Goal: Check status

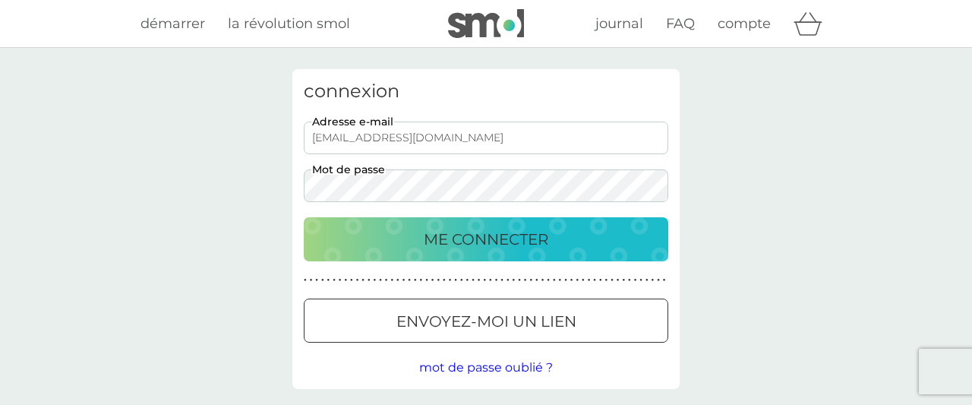
click at [493, 247] on p "ME CONNECTER" at bounding box center [486, 239] width 125 height 24
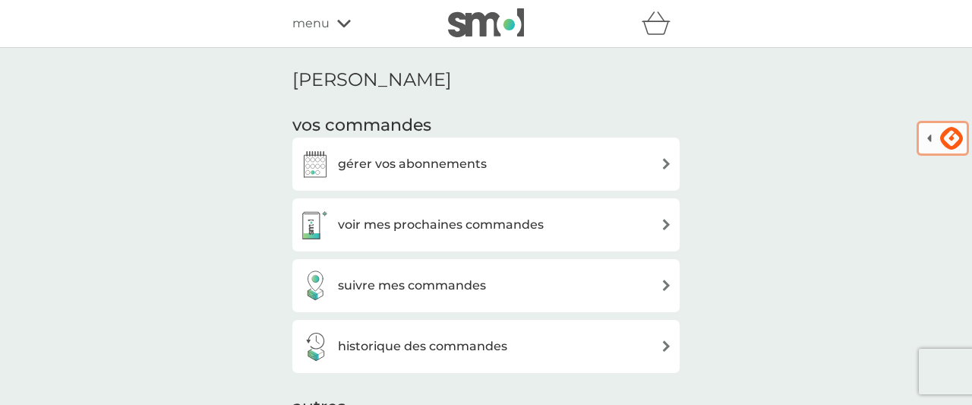
click at [443, 223] on h3 "voir mes prochaines commandes" at bounding box center [441, 225] width 206 height 20
click at [420, 289] on h3 "suivre mes commandes" at bounding box center [412, 286] width 148 height 20
